Goal: Task Accomplishment & Management: Manage account settings

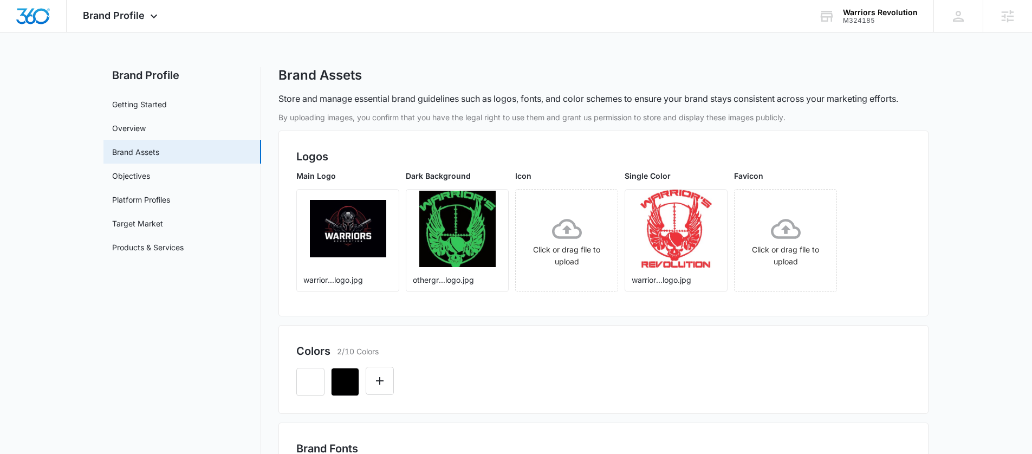
click at [120, 24] on div "Brand Profile Apps Reputation Websites Forms CRM Email Social Shop Content Ads …" at bounding box center [122, 16] width 110 height 32
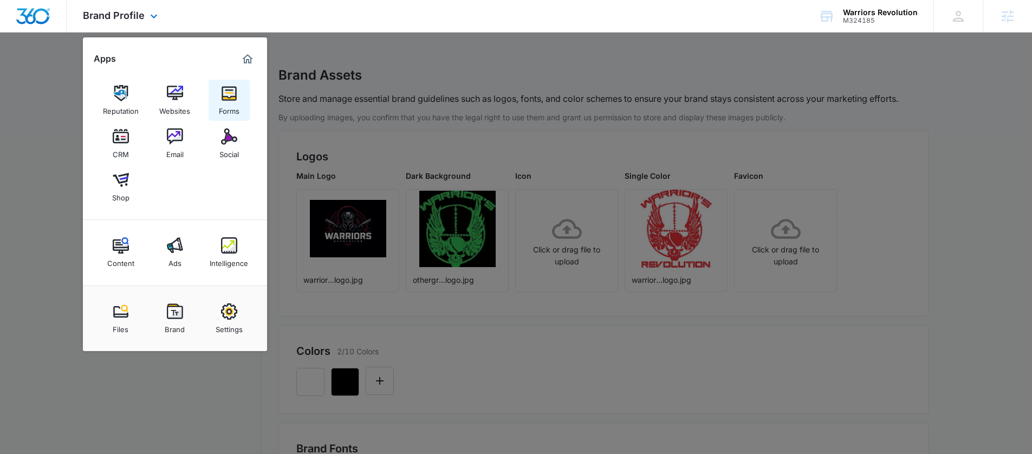
click at [219, 100] on link "Forms" at bounding box center [228, 100] width 41 height 41
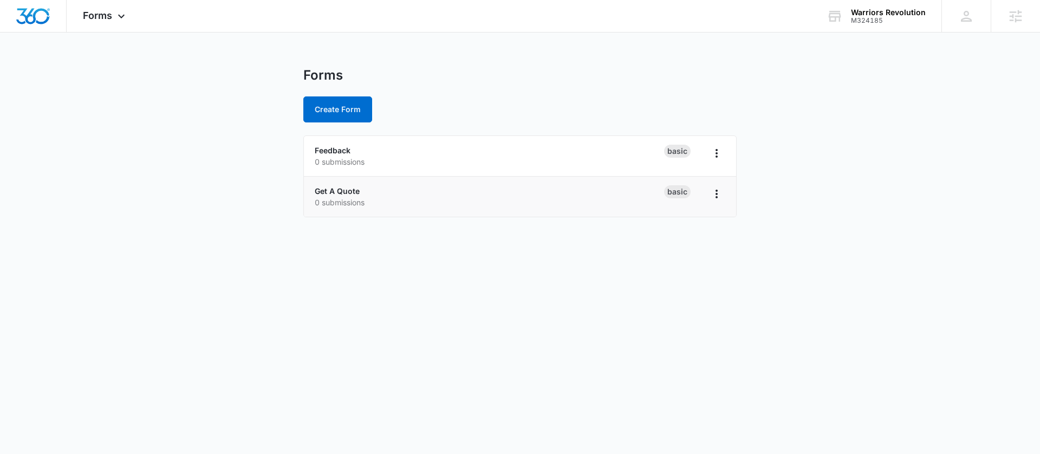
click at [354, 184] on li "Get A Quote 0 submissions Basic" at bounding box center [520, 197] width 432 height 40
click at [351, 186] on link "Get A Quote" at bounding box center [337, 190] width 45 height 9
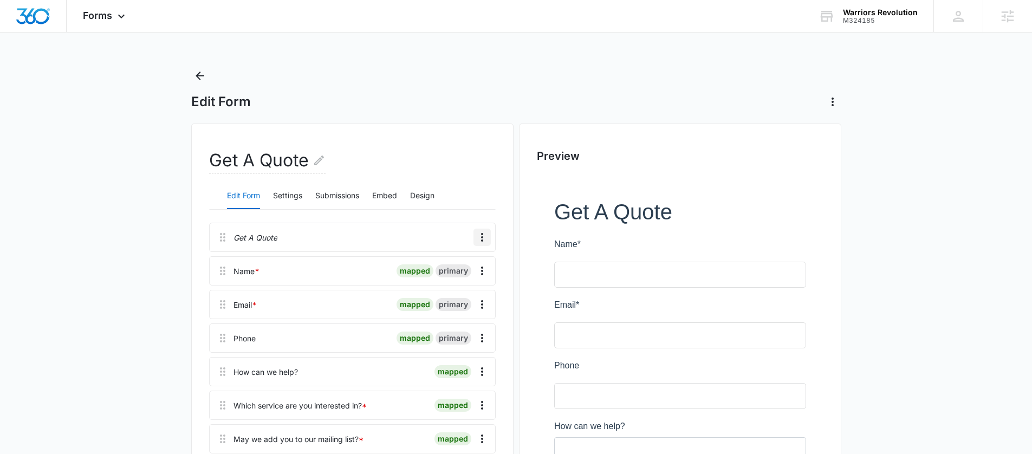
click at [478, 238] on icon "Overflow Menu" at bounding box center [481, 237] width 13 height 13
click at [452, 268] on div "Edit" at bounding box center [452, 268] width 23 height 8
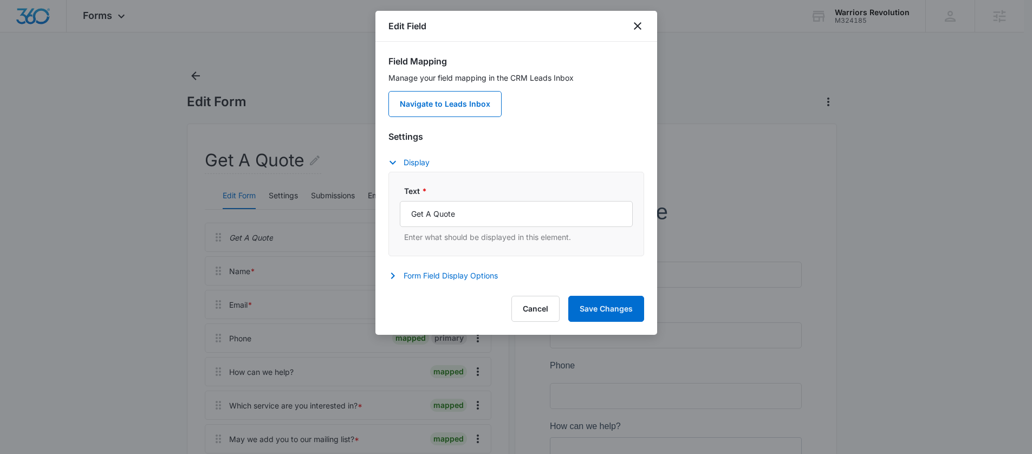
drag, startPoint x: 466, startPoint y: 327, endPoint x: 440, endPoint y: 319, distance: 26.4
click at [439, 325] on div "Edit Field Field Mapping Manage your field mapping in the CRM Leads Inbox Navig…" at bounding box center [516, 173] width 282 height 324
click at [473, 216] on input "Get A Quote" at bounding box center [516, 214] width 233 height 26
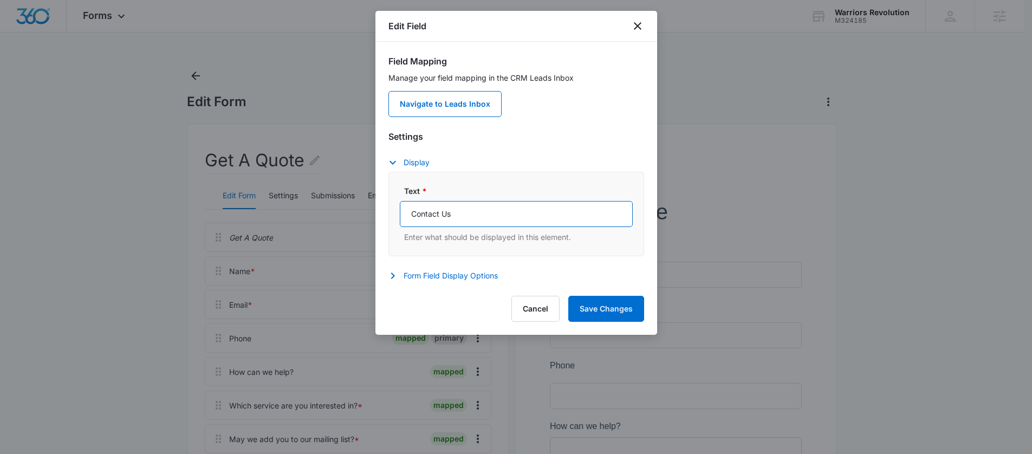
type input "Contact Us"
click at [599, 286] on div "Edit Field Field Mapping Manage your field mapping in the CRM Leads Inbox Navig…" at bounding box center [516, 173] width 282 height 324
click at [605, 299] on button "Save Changes" at bounding box center [606, 309] width 76 height 26
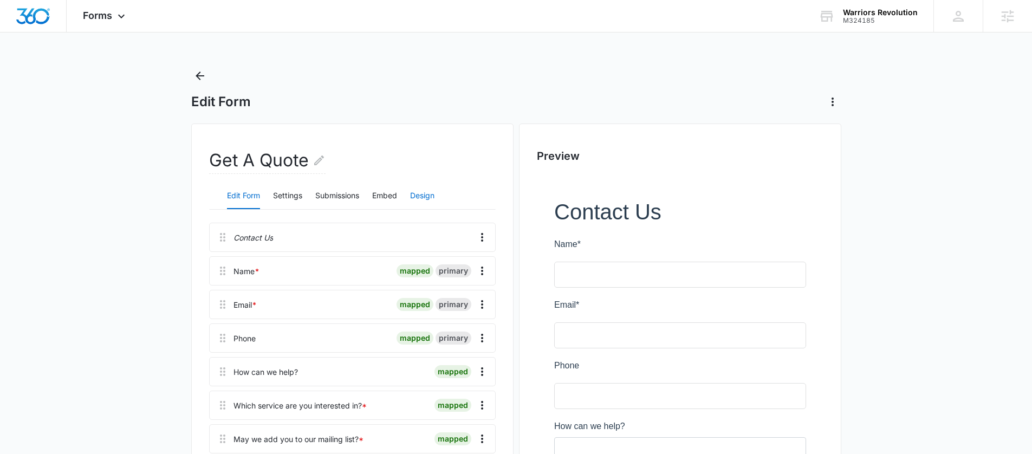
click at [430, 186] on button "Design" at bounding box center [422, 196] width 24 height 26
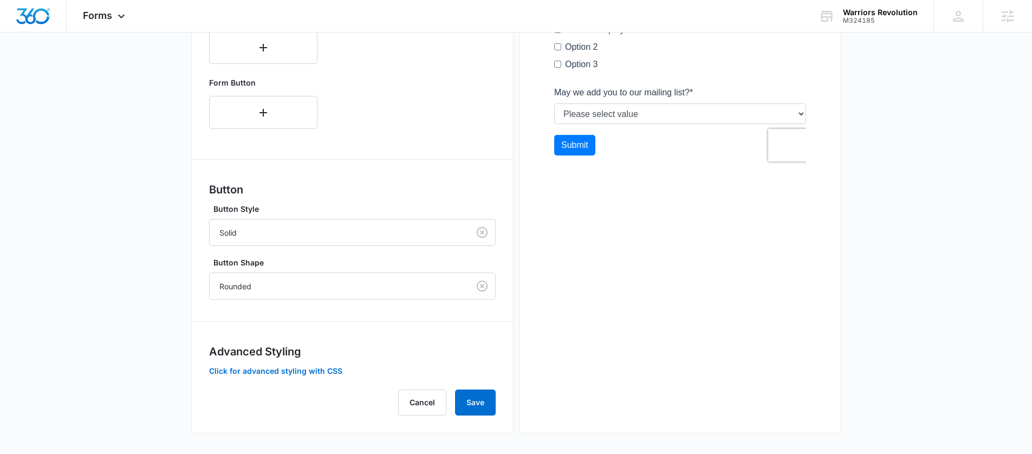
scroll to position [489, 0]
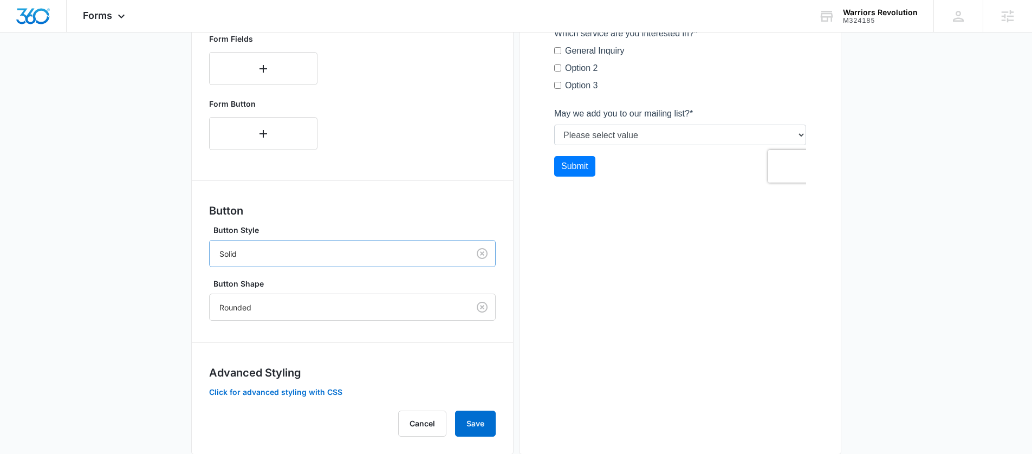
click at [264, 250] on div at bounding box center [337, 254] width 236 height 14
click at [159, 250] on main "Edit Form Get A Quote Edit Form Settings Submissions Embed Design Forms inherit…" at bounding box center [516, 38] width 1032 height 876
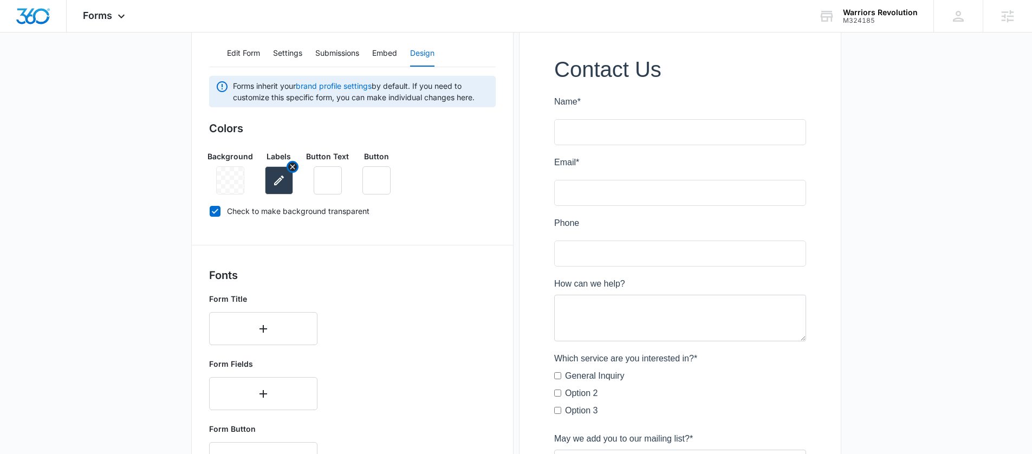
scroll to position [142, 0]
click at [364, 179] on button "button" at bounding box center [376, 181] width 28 height 28
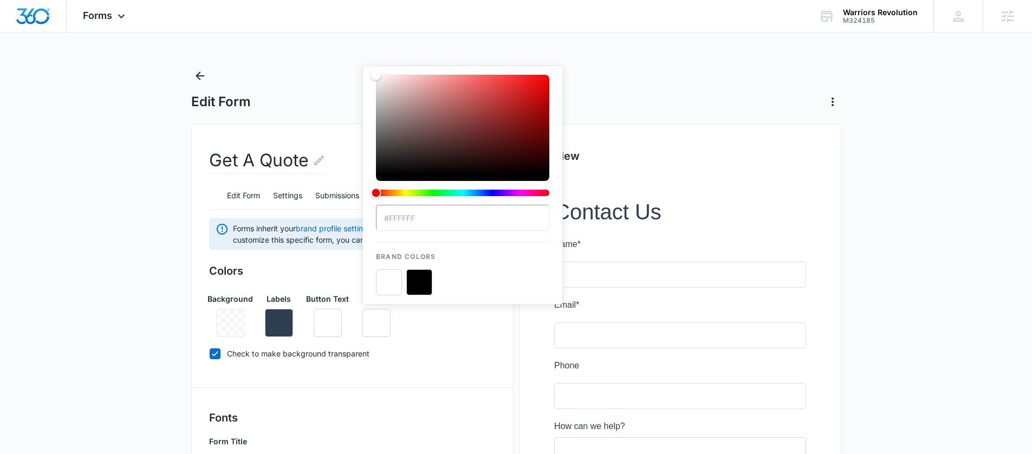
click at [400, 224] on input "#FFFFFF" at bounding box center [462, 218] width 173 height 26
click at [399, 223] on input "#FFFFFF" at bounding box center [462, 218] width 173 height 26
paste input "EE3239"
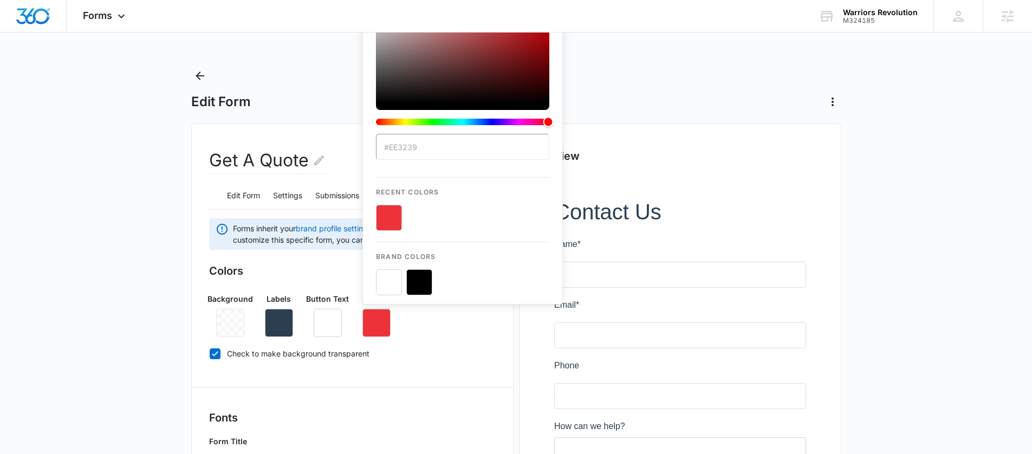
type input "#EE3239"
click at [397, 225] on button "color-picker-container" at bounding box center [389, 218] width 26 height 26
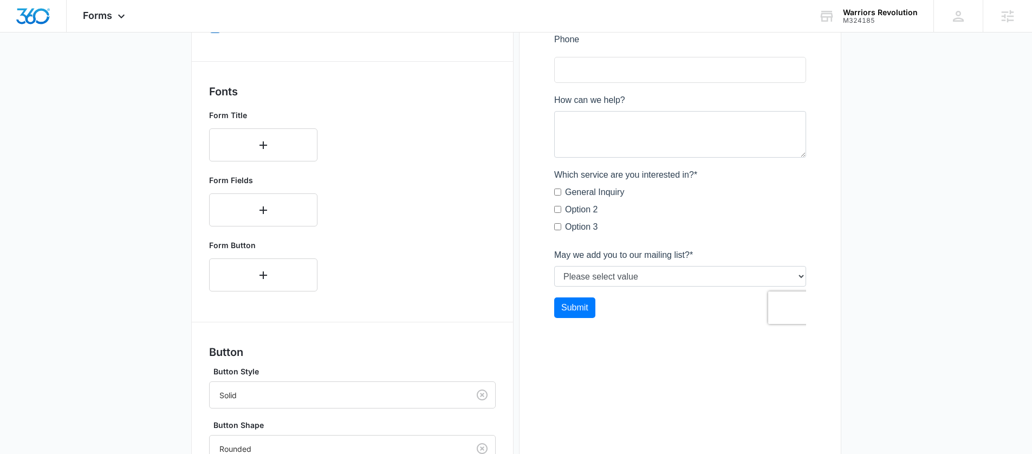
scroll to position [489, 0]
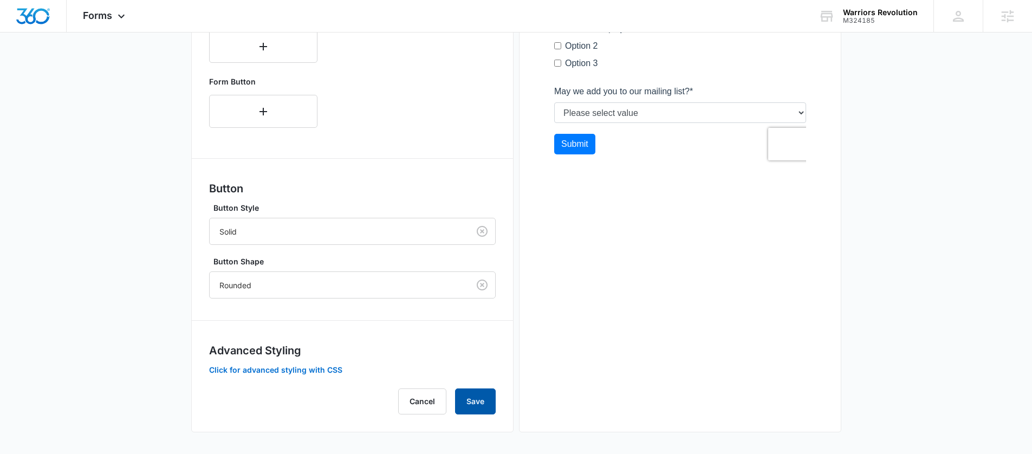
drag, startPoint x: 466, startPoint y: 399, endPoint x: 448, endPoint y: 370, distance: 33.6
click at [466, 399] on button "Save" at bounding box center [475, 401] width 41 height 26
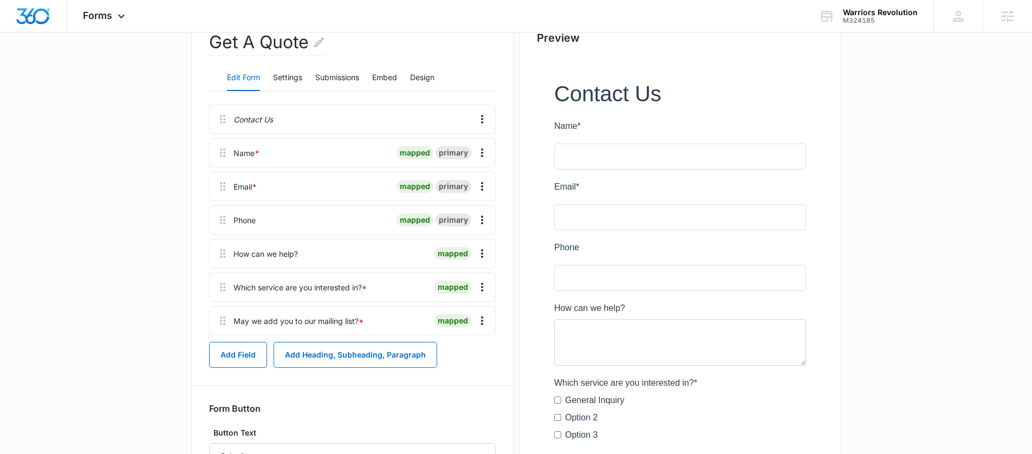
scroll to position [110, 0]
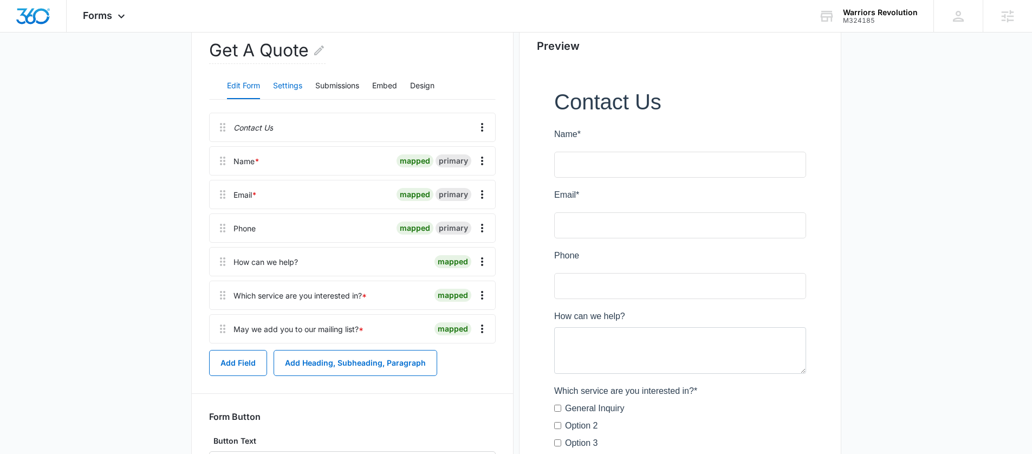
click at [278, 95] on button "Settings" at bounding box center [287, 86] width 29 height 26
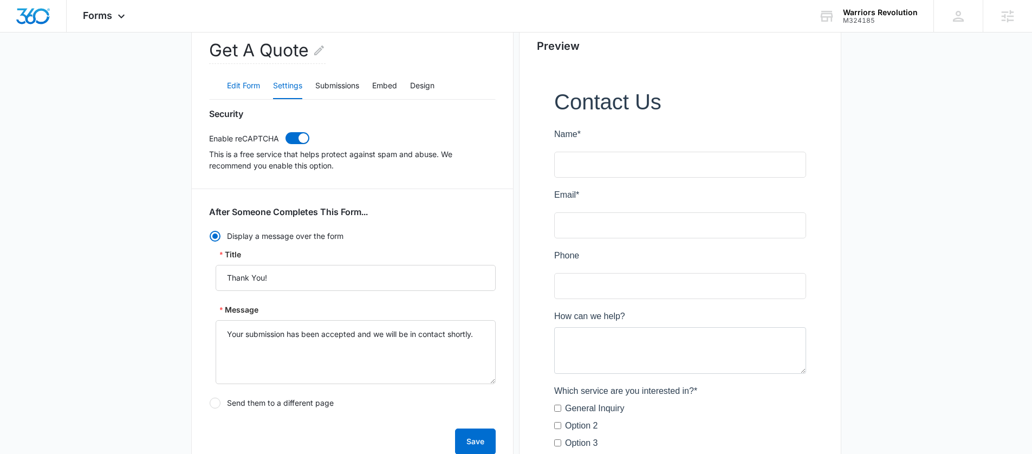
click at [256, 91] on button "Edit Form" at bounding box center [243, 86] width 33 height 26
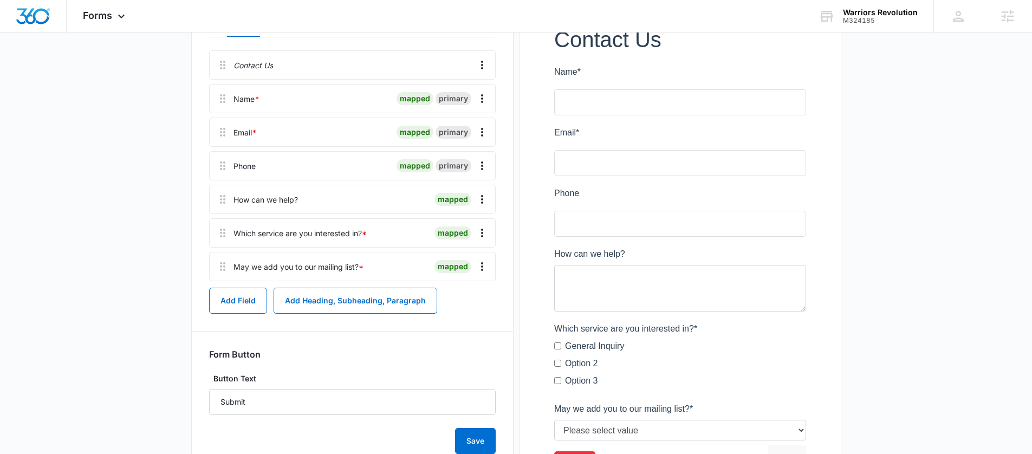
scroll to position [263, 0]
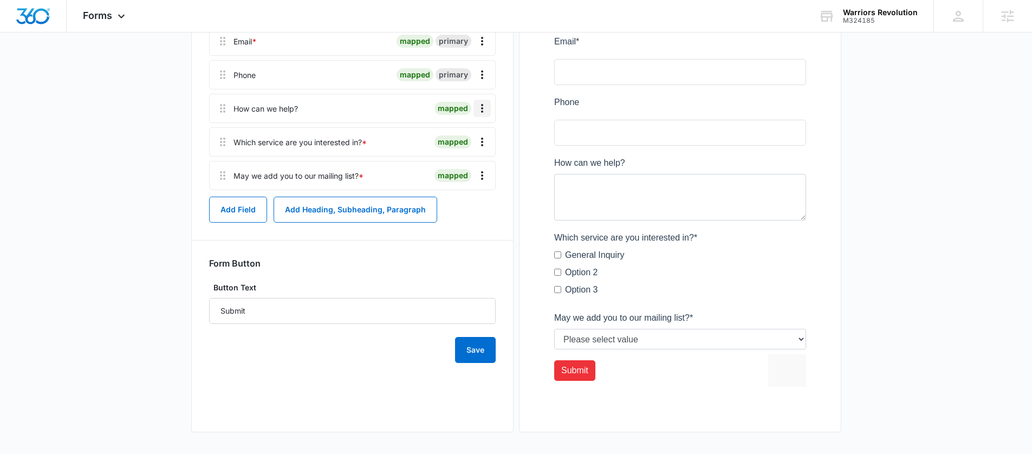
click at [487, 111] on icon "Overflow Menu" at bounding box center [481, 108] width 13 height 13
click at [408, 111] on div at bounding box center [366, 108] width 128 height 28
click at [485, 135] on icon "Overflow Menu" at bounding box center [481, 141] width 13 height 13
click at [447, 172] on div "Edit" at bounding box center [452, 172] width 23 height 8
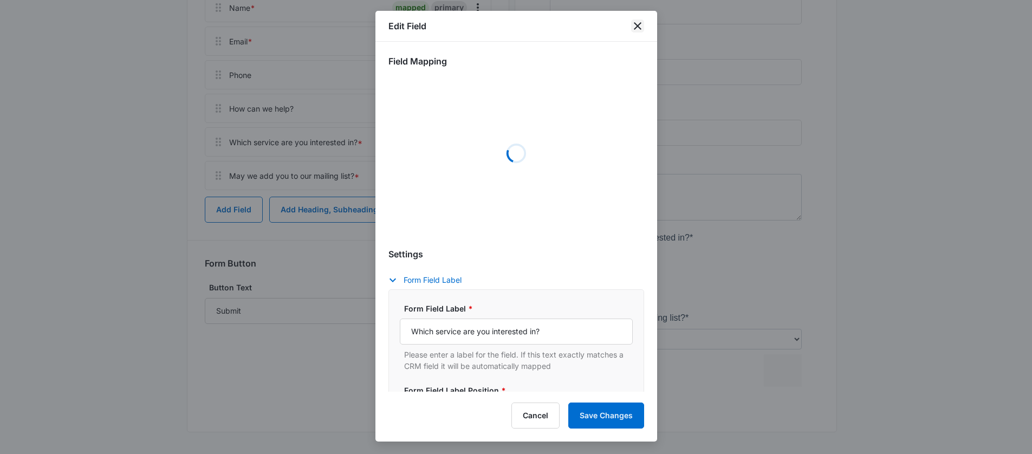
click at [638, 29] on icon "close" at bounding box center [637, 25] width 13 height 13
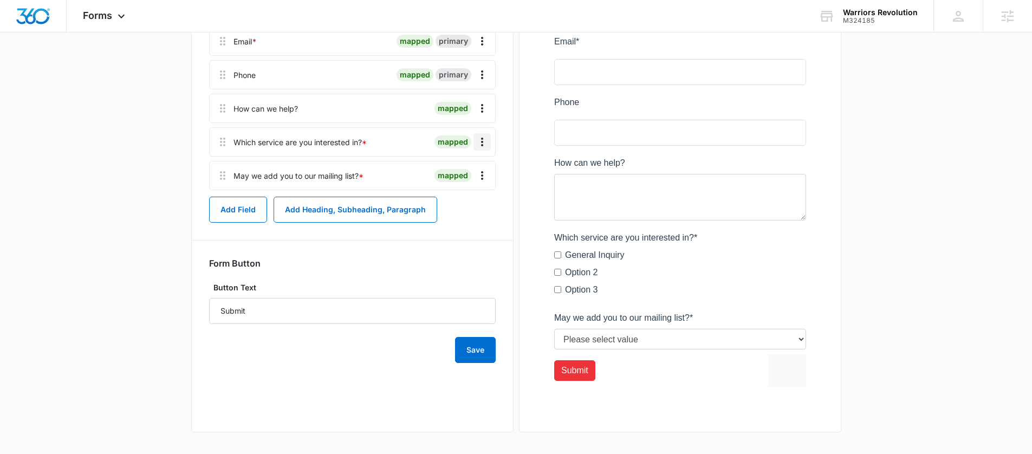
click at [480, 148] on button "Overflow Menu" at bounding box center [481, 141] width 17 height 17
click at [459, 169] on div "Edit" at bounding box center [452, 172] width 23 height 8
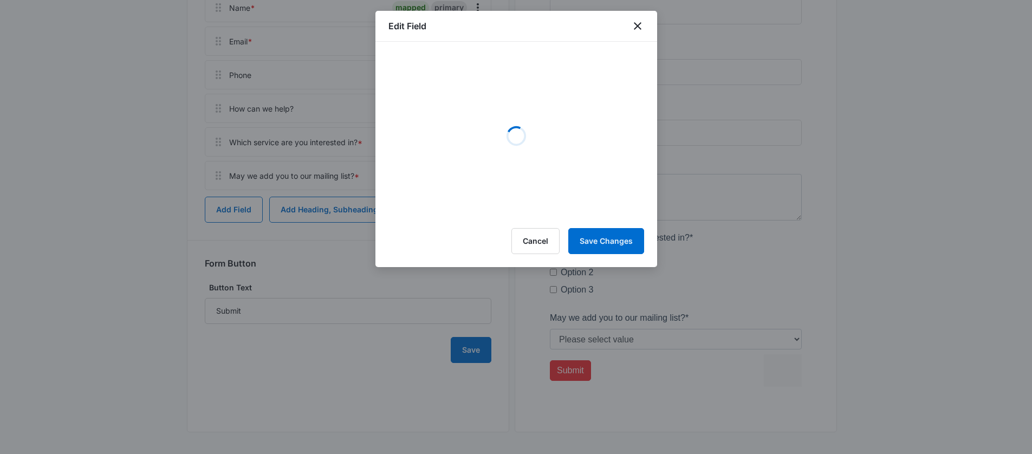
select select "350"
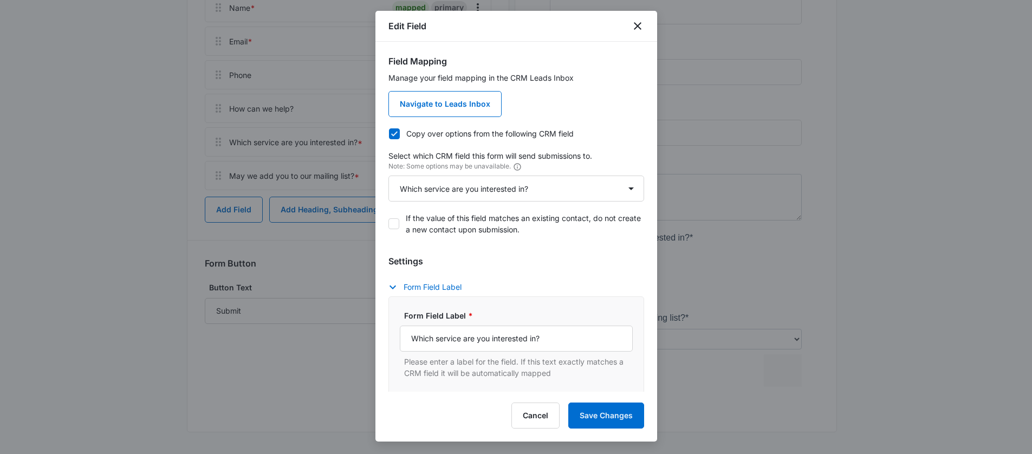
scroll to position [368, 0]
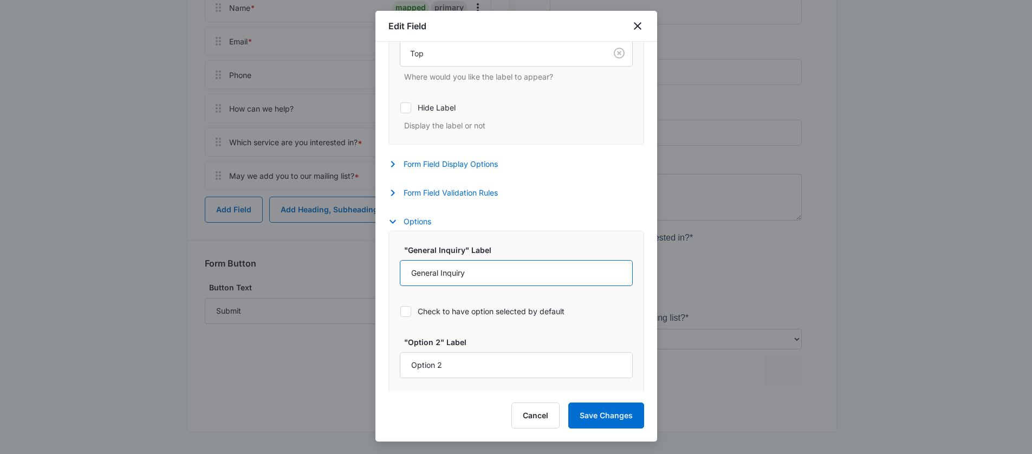
drag, startPoint x: 481, startPoint y: 268, endPoint x: 384, endPoint y: 256, distance: 97.7
click at [384, 256] on div "Field Mapping Manage your field mapping in the CRM Leads Inbox Navigate to Lead…" at bounding box center [516, 217] width 282 height 350
click at [459, 293] on div ""General Inquiry" Label General Inquiry Check to have option selected by default" at bounding box center [516, 283] width 233 height 79
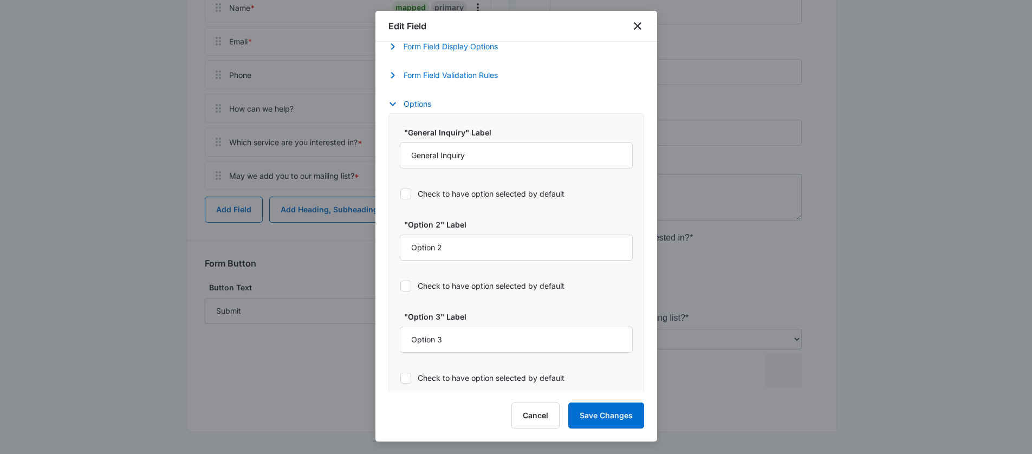
scroll to position [497, 0]
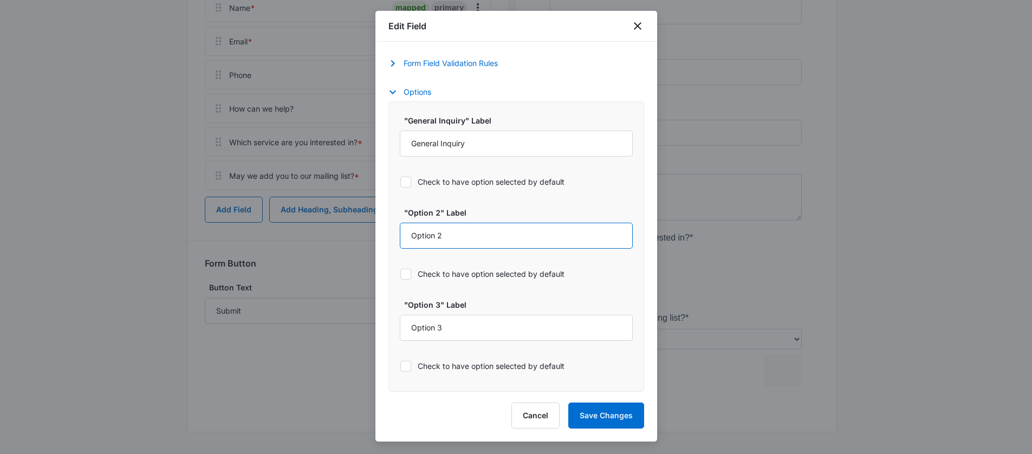
drag, startPoint x: 467, startPoint y: 245, endPoint x: 375, endPoint y: 239, distance: 92.2
click at [375, 239] on div "Field Mapping Manage your field mapping in the CRM Leads Inbox Navigate to Lead…" at bounding box center [516, 217] width 282 height 350
type input "Ammunition"
drag, startPoint x: 450, startPoint y: 324, endPoint x: 327, endPoint y: 312, distance: 123.5
click at [327, 312] on body "Forms Apps Reputation Websites Forms CRM Email Social Shop Content Ads Intellig…" at bounding box center [516, 95] width 1032 height 717
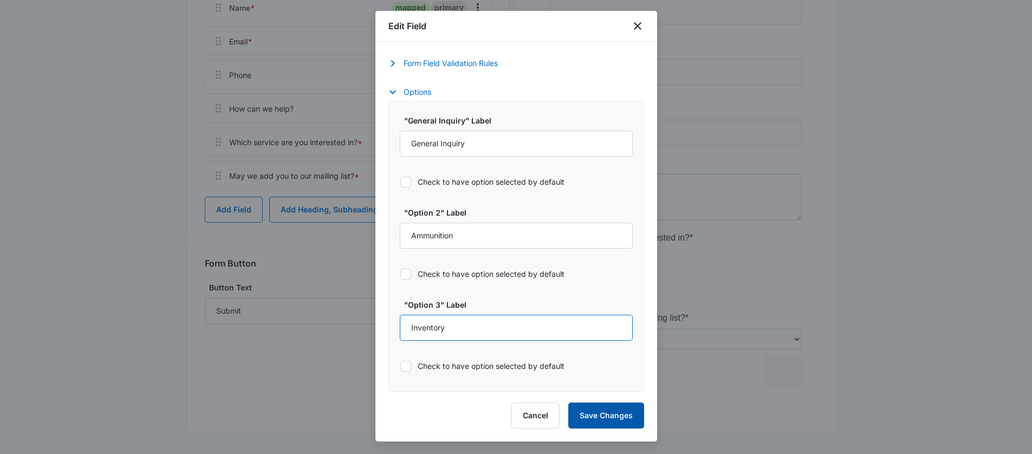
type input "Inventory"
click at [603, 418] on button "Save Changes" at bounding box center [606, 415] width 76 height 26
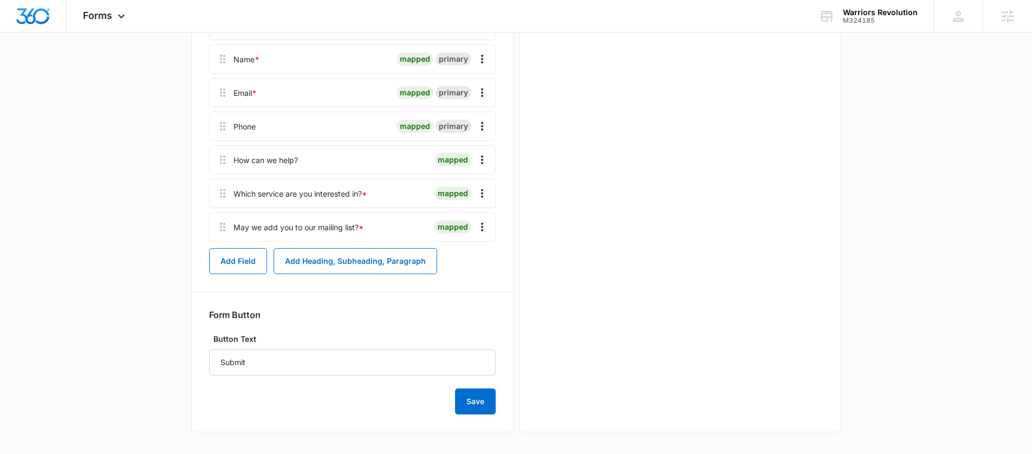
scroll to position [0, 0]
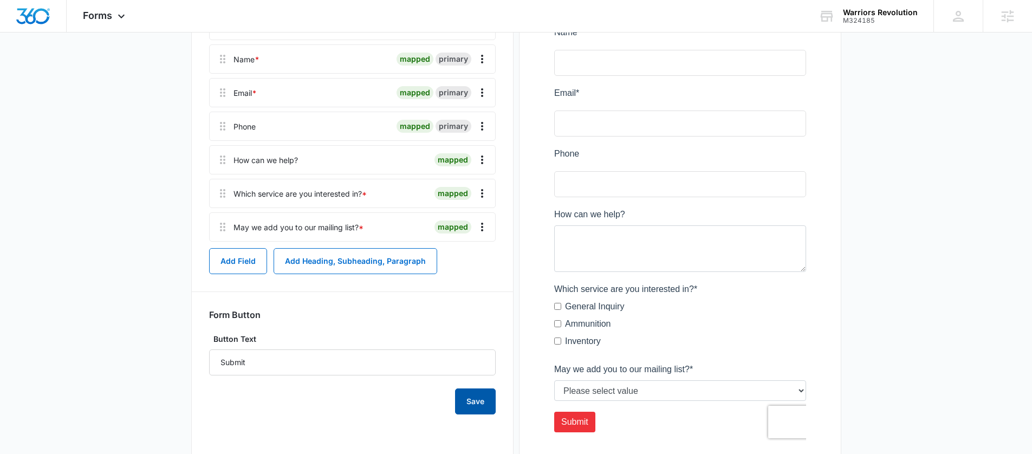
click at [458, 391] on button "Save" at bounding box center [475, 401] width 41 height 26
click at [100, 220] on main "Edit Form Get A Quote Edit Form Settings Submissions Embed Design Contact Us Na…" at bounding box center [516, 180] width 1032 height 650
click at [458, 394] on button "Save" at bounding box center [475, 401] width 41 height 26
